Goal: Use online tool/utility: Utilize a website feature to perform a specific function

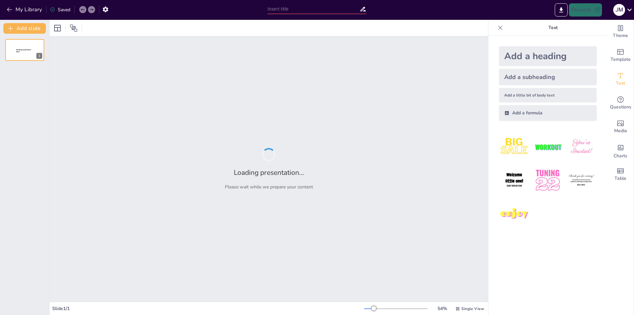
type input "Imported BORRADOR PRESENTACION COMUNICACION SALIVA.pptx"
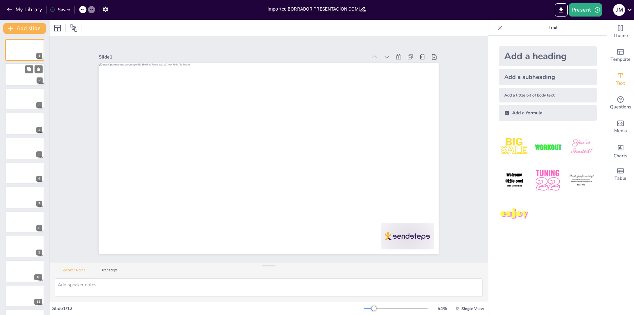
click at [22, 77] on div at bounding box center [25, 74] width 40 height 22
click at [26, 99] on div at bounding box center [25, 99] width 40 height 22
click at [29, 123] on div at bounding box center [25, 123] width 40 height 22
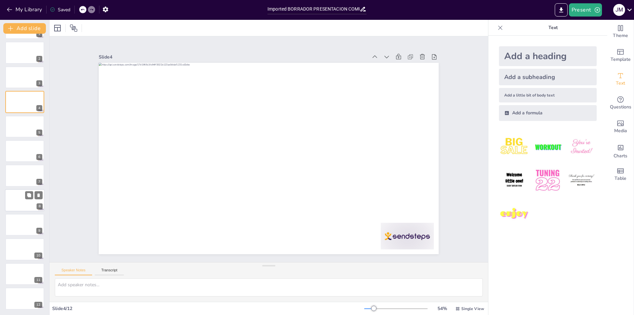
click at [26, 202] on div at bounding box center [25, 200] width 40 height 22
click at [168, 284] on textarea at bounding box center [269, 287] width 428 height 18
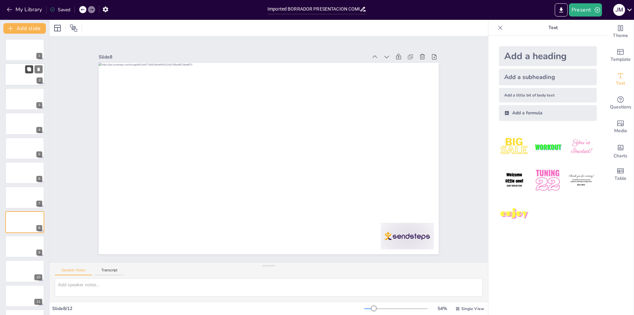
scroll to position [0, 0]
click at [28, 54] on div at bounding box center [25, 50] width 40 height 22
click at [581, 10] on button "Present" at bounding box center [585, 9] width 33 height 13
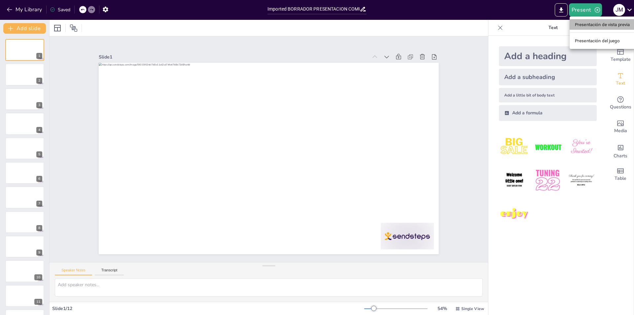
click at [587, 24] on font "Presentación de vista previa" at bounding box center [602, 24] width 55 height 5
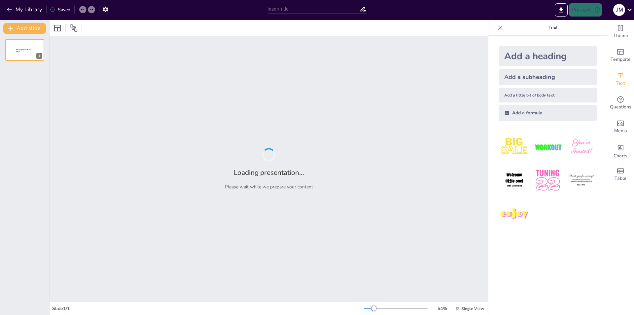
type input "Imported BORRADOR PRESENTACION COMUNICACION SALIVA.pptx"
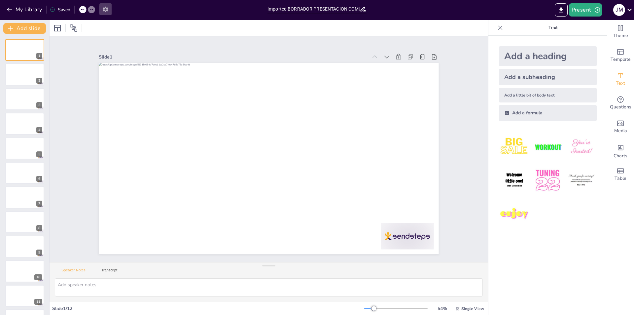
click at [108, 11] on icon "button" at bounding box center [105, 10] width 5 height 6
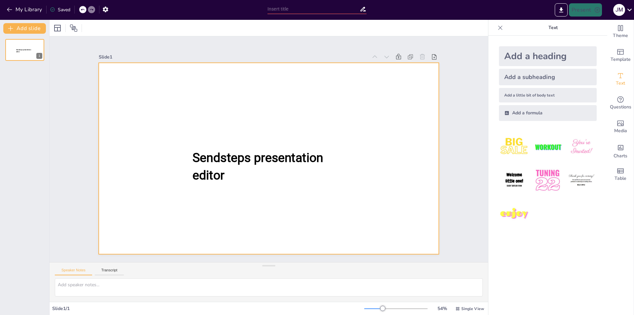
type input "Imported BORRADOR PRESENTACION COMUNICACION SALIVA.pptx"
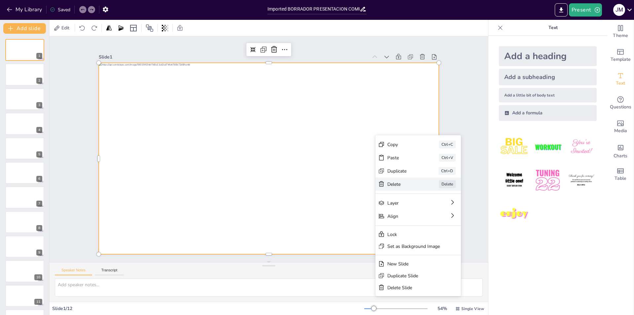
click at [400, 186] on div "Delete" at bounding box center [403, 184] width 33 height 6
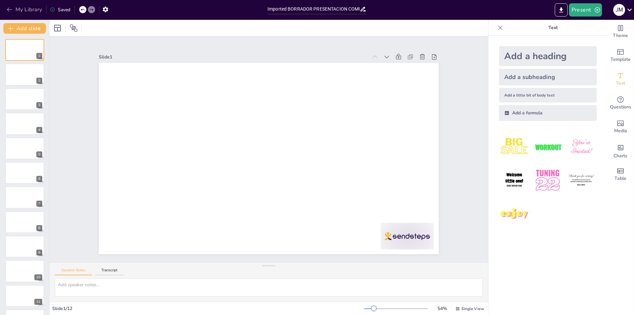
click at [10, 11] on icon "button" at bounding box center [9, 9] width 7 height 7
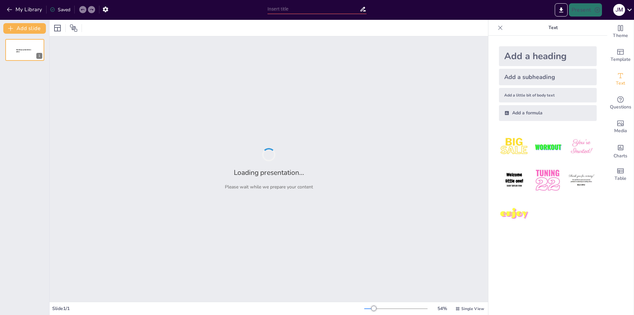
type input "Imported BORRADOR PRESENTACION COMUNICACION SALIVA.pptx"
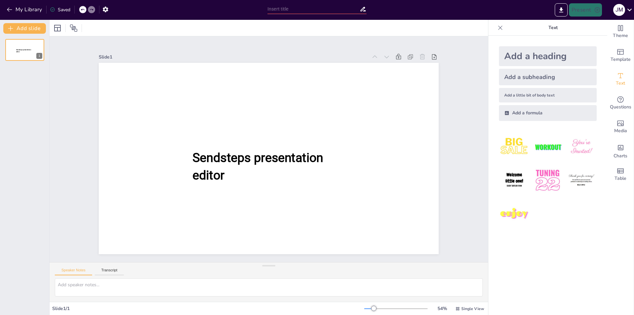
type input "Imported BORRADOR PRESENTACION COMUNICACION SALIVA.pptx"
